Goal: Information Seeking & Learning: Learn about a topic

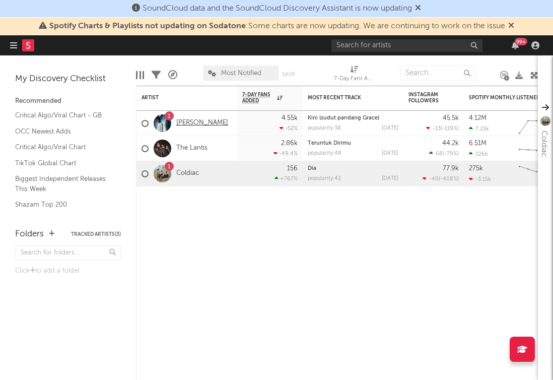
click at [209, 123] on link "[PERSON_NAME]" at bounding box center [202, 123] width 52 height 9
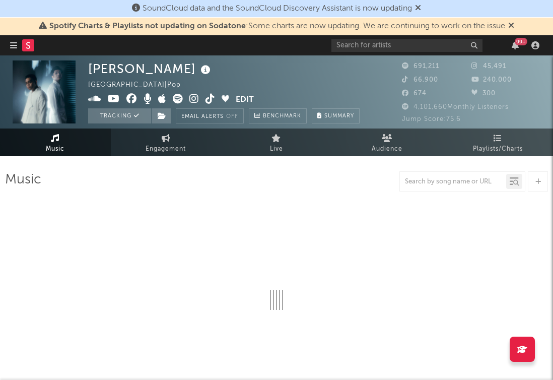
select select "6m"
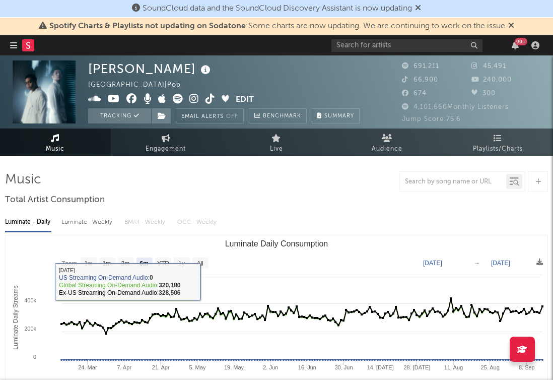
click at [370, 189] on div at bounding box center [276, 181] width 543 height 20
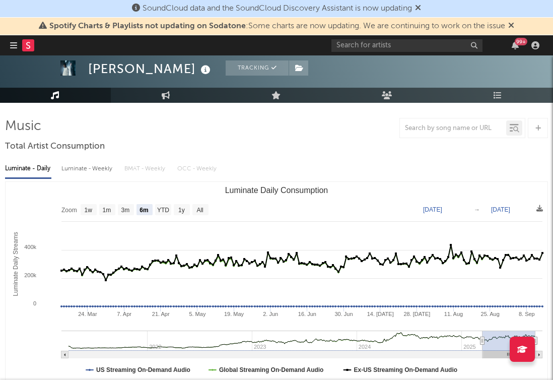
scroll to position [54, 0]
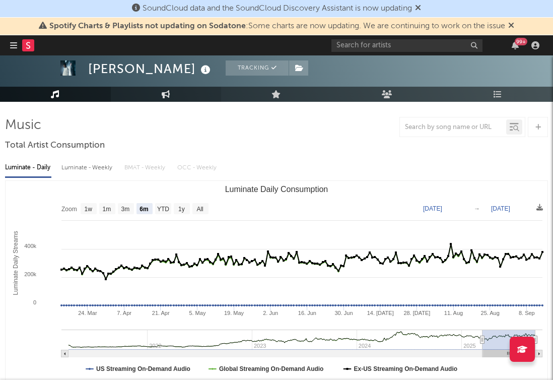
click at [171, 98] on link "Engagement" at bounding box center [166, 94] width 111 height 15
select select "1w"
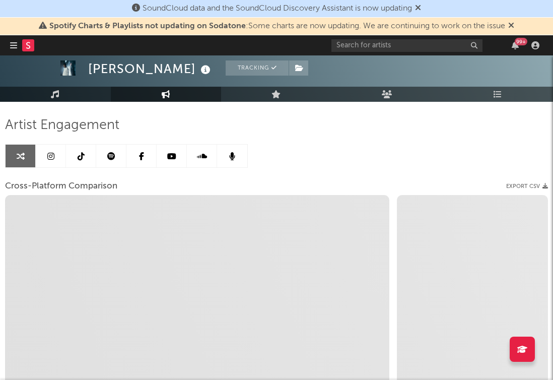
select select "1m"
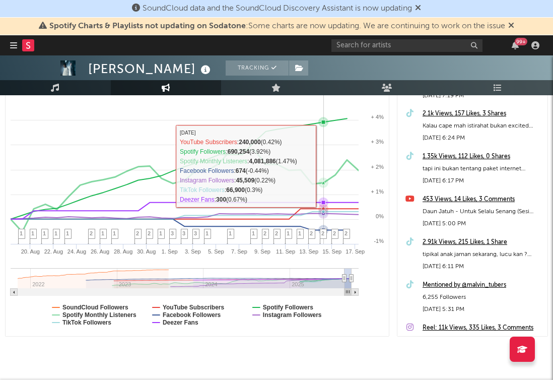
scroll to position [204, 0]
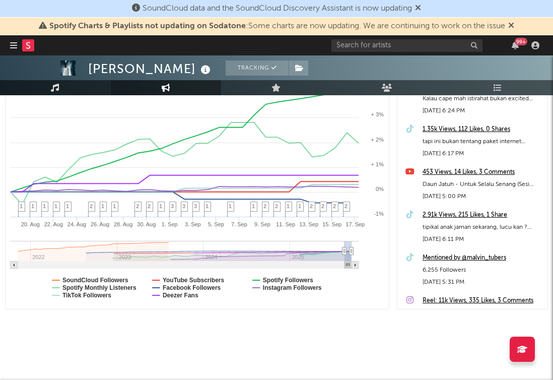
click at [75, 85] on link "Music" at bounding box center [55, 87] width 111 height 15
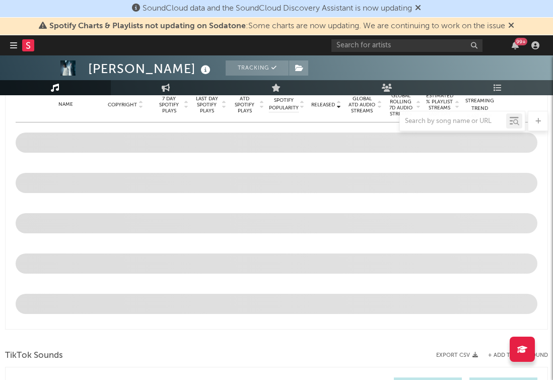
scroll to position [376, 0]
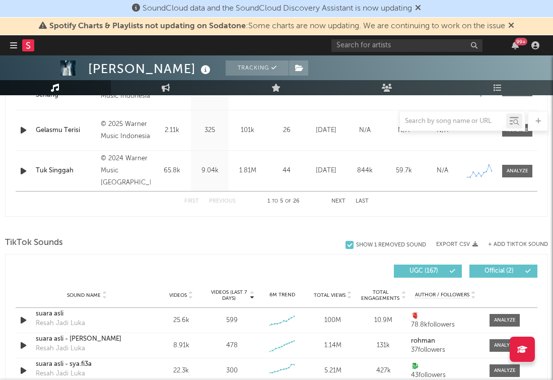
select select "6m"
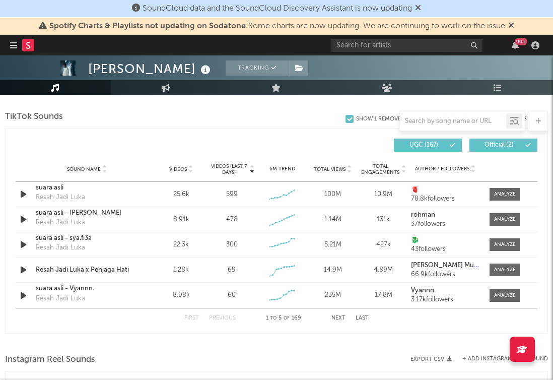
scroll to position [672, 0]
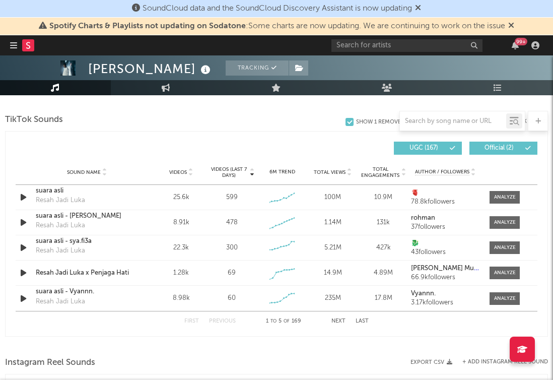
click at [307, 117] on div at bounding box center [276, 121] width 543 height 20
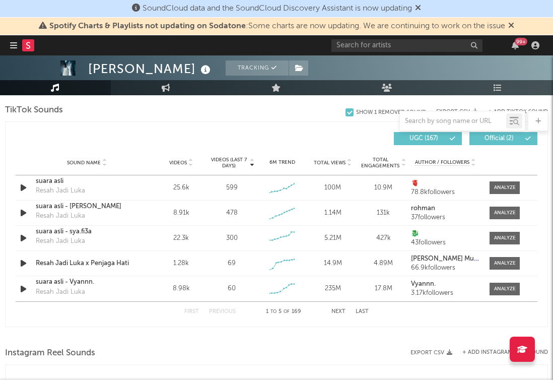
scroll to position [682, 0]
click at [504, 261] on div at bounding box center [505, 263] width 22 height 8
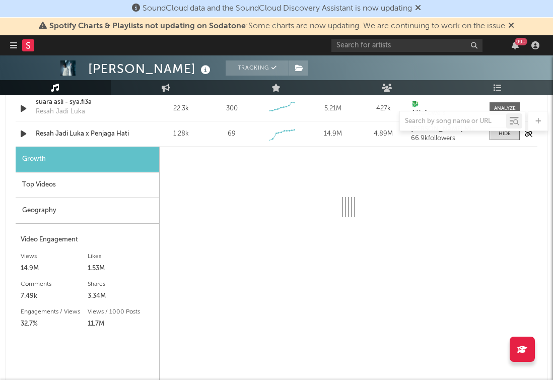
scroll to position [838, 0]
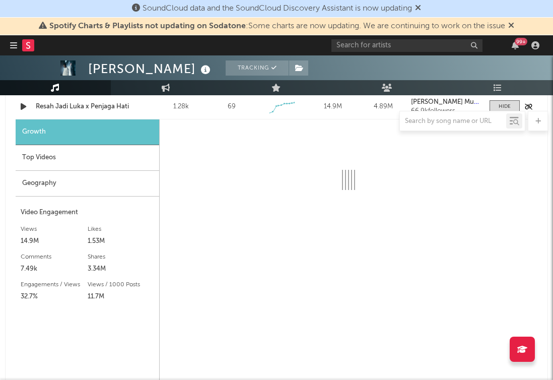
select select "1w"
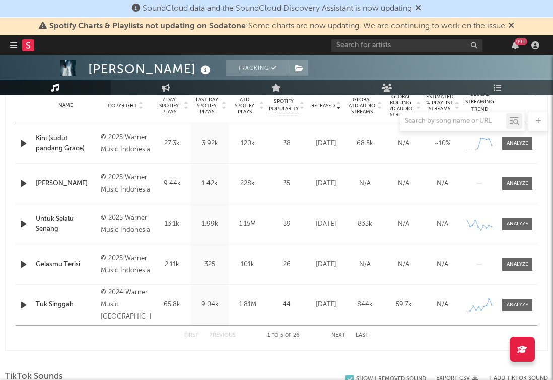
scroll to position [385, 0]
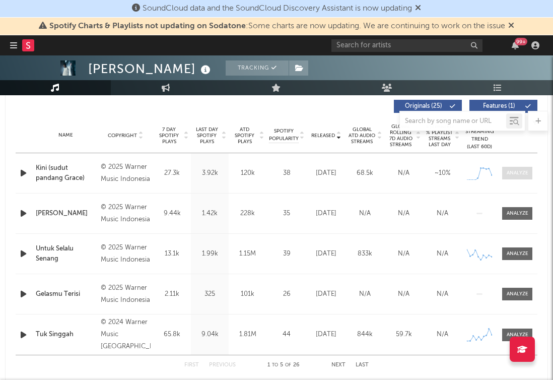
click at [526, 177] on span at bounding box center [517, 173] width 30 height 13
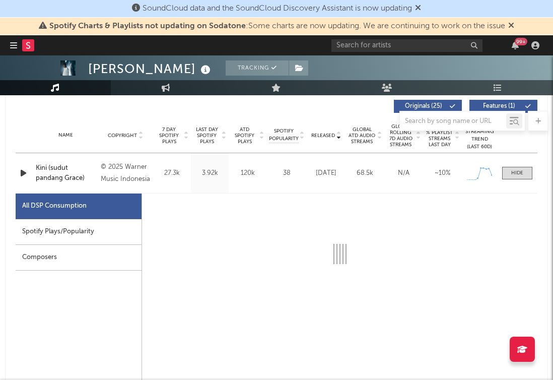
select select "1w"
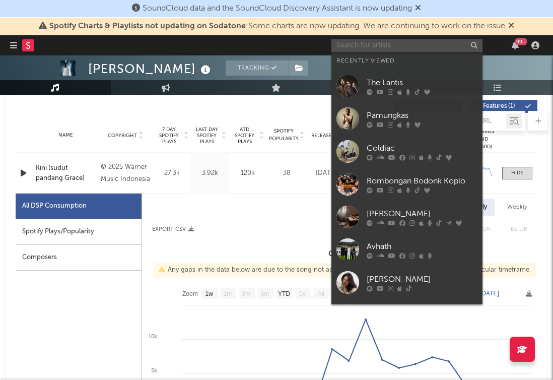
click at [382, 44] on input "text" at bounding box center [406, 45] width 151 height 13
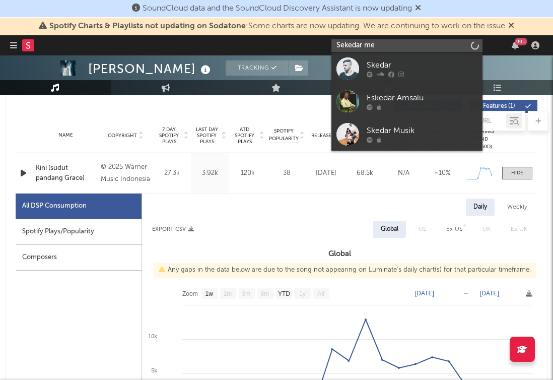
type input "Sekedar men"
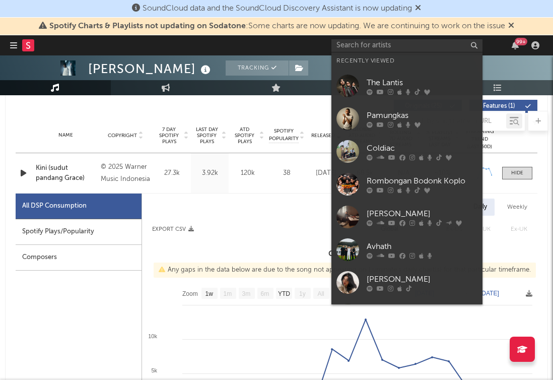
click at [132, 109] on div at bounding box center [146, 106] width 261 height 13
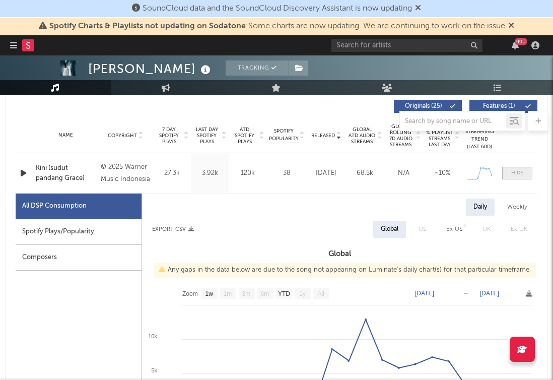
click at [516, 177] on span at bounding box center [517, 173] width 30 height 13
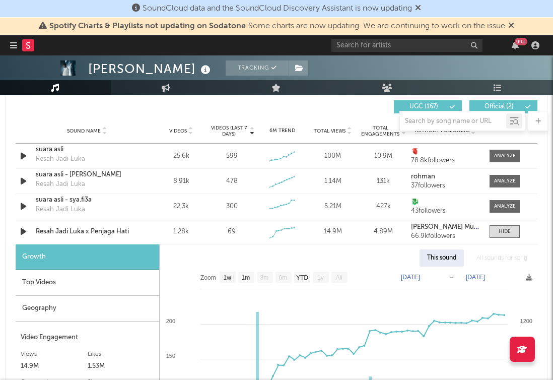
scroll to position [713, 0]
click at [504, 232] on div at bounding box center [505, 232] width 12 height 8
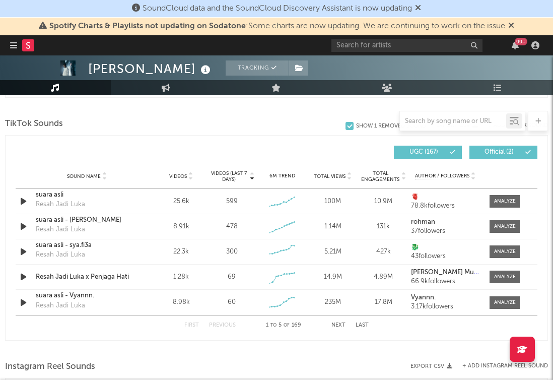
scroll to position [667, 0]
click at [339, 323] on button "Next" at bounding box center [338, 326] width 14 height 6
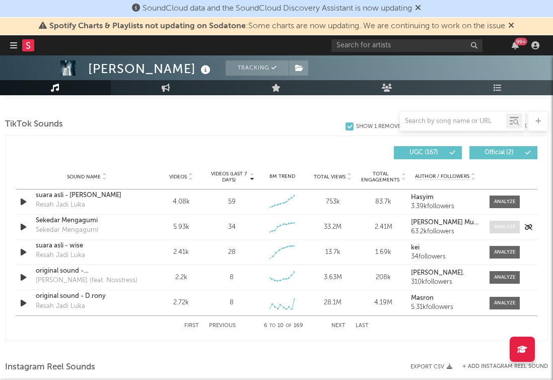
click at [497, 224] on div at bounding box center [505, 227] width 22 height 8
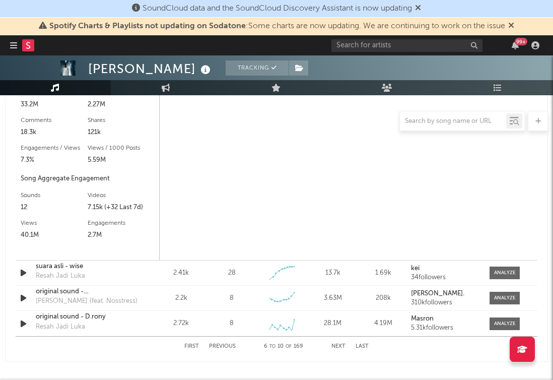
scroll to position [827, 0]
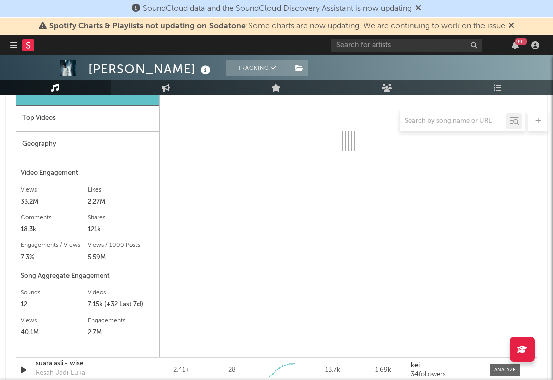
select select "6m"
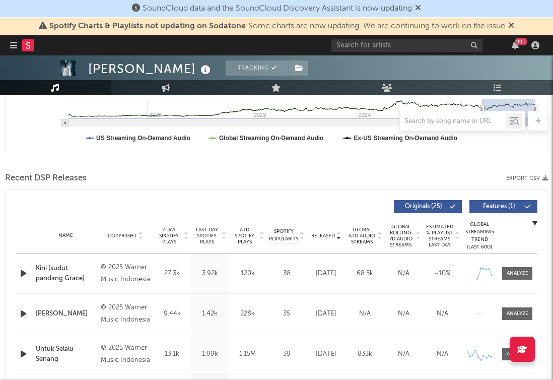
scroll to position [0, 0]
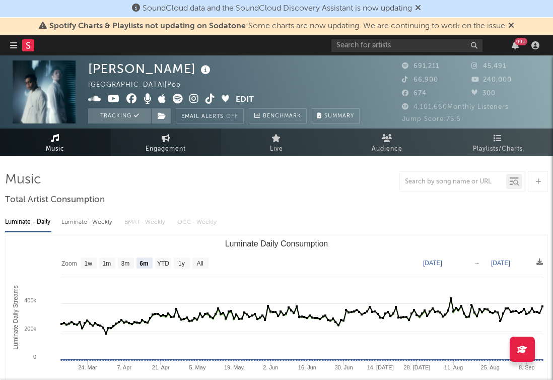
click at [178, 144] on span "Engagement" at bounding box center [166, 149] width 40 height 12
select select "1w"
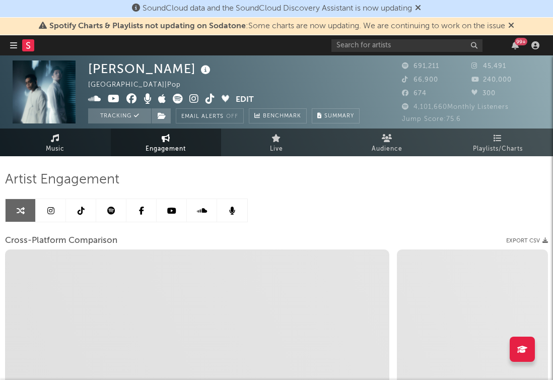
click at [52, 140] on icon at bounding box center [55, 138] width 9 height 8
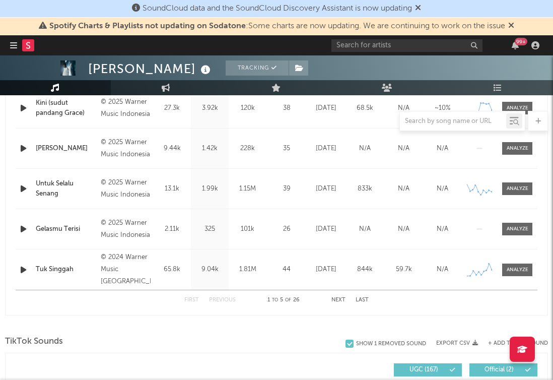
select select "6m"
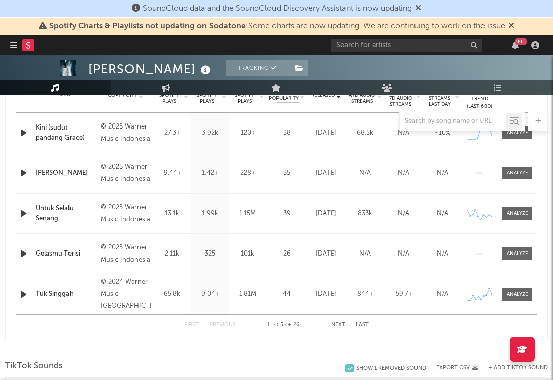
scroll to position [443, 0]
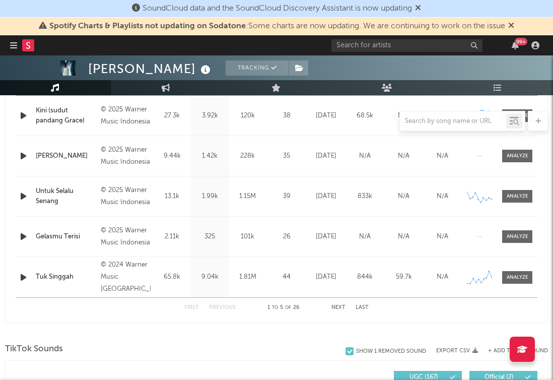
click at [345, 304] on div "First Previous 1 to 5 of 26 Next Last" at bounding box center [276, 308] width 184 height 20
click at [344, 306] on button "Next" at bounding box center [338, 308] width 14 height 6
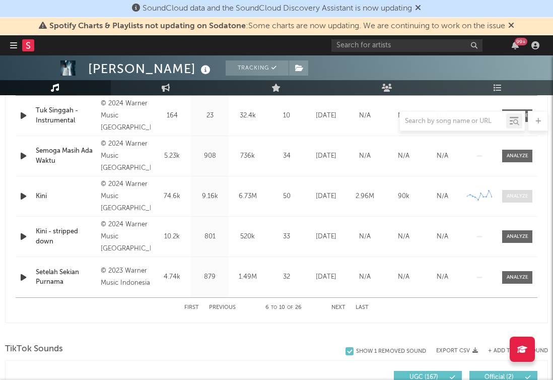
click at [531, 189] on div "Name Kini Copyright © 2024 Warner Music Indonesia Label WM [GEOGRAPHIC_DATA] Al…" at bounding box center [277, 196] width 522 height 40
click at [518, 195] on div at bounding box center [518, 196] width 22 height 8
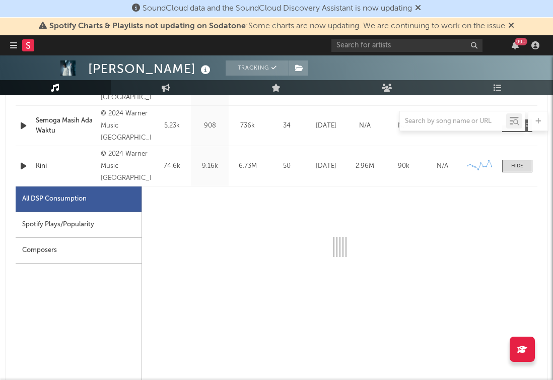
select select "6m"
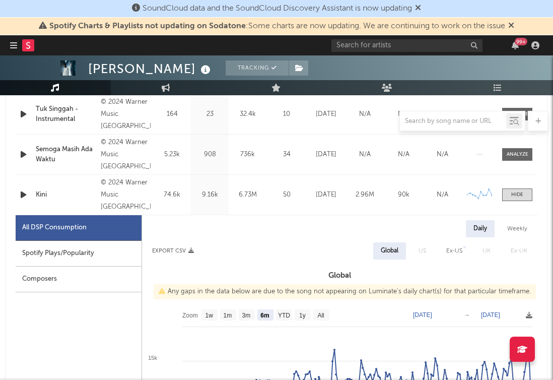
scroll to position [539, 0]
